Goal: Register for event/course

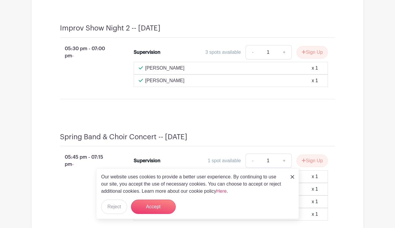
scroll to position [2249, 0]
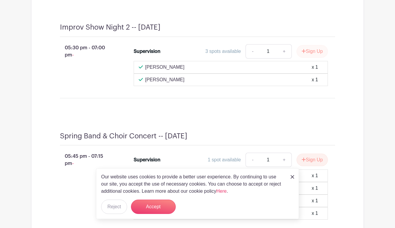
click at [305, 58] on button "Sign Up" at bounding box center [312, 51] width 31 height 13
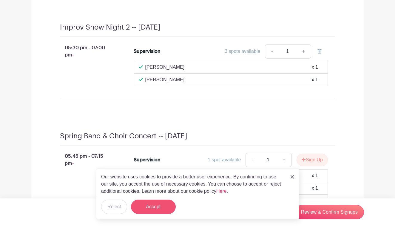
click at [150, 205] on button "Accept" at bounding box center [153, 206] width 45 height 14
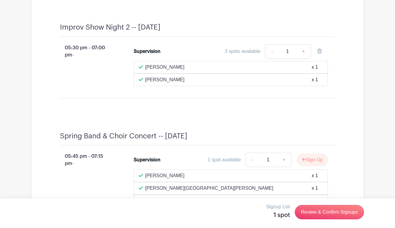
click at [305, 59] on link "+" at bounding box center [303, 51] width 15 height 14
type input "2"
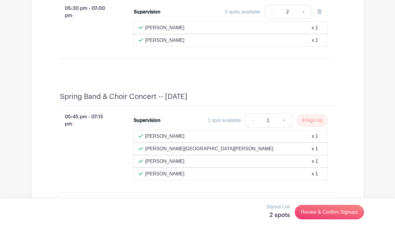
scroll to position [2294, 0]
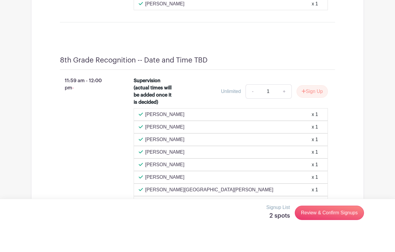
scroll to position [2717, 0]
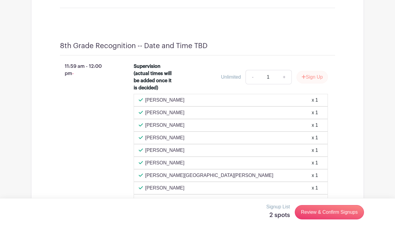
click at [307, 107] on button "Sign Up" at bounding box center [312, 101] width 31 height 13
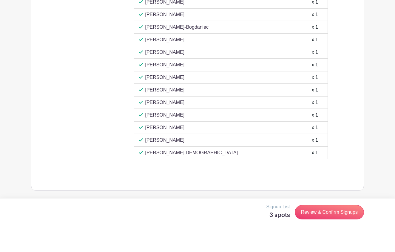
scroll to position [2989, 0]
